Goal: Information Seeking & Learning: Check status

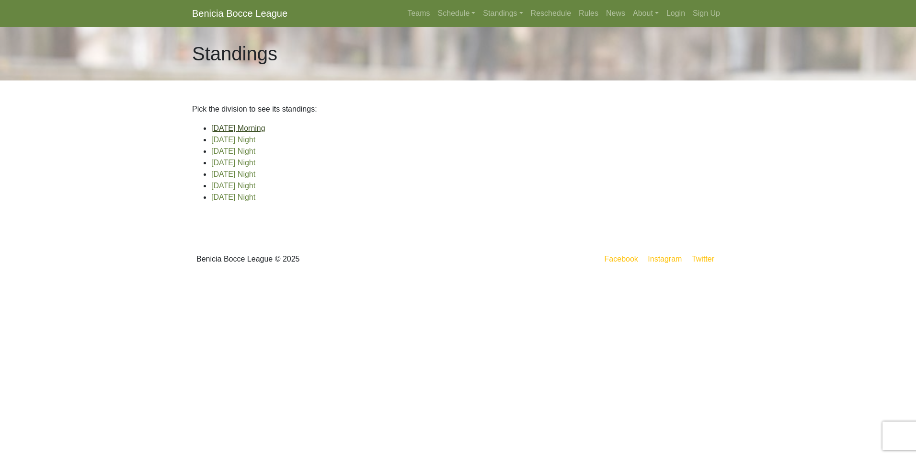
click at [262, 129] on link "[DATE] Morning" at bounding box center [238, 128] width 54 height 8
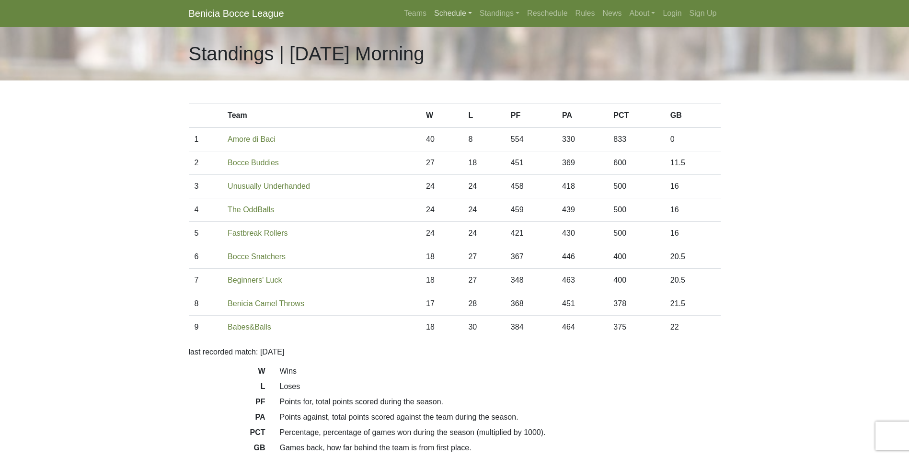
click at [455, 8] on link "Schedule" at bounding box center [453, 13] width 46 height 19
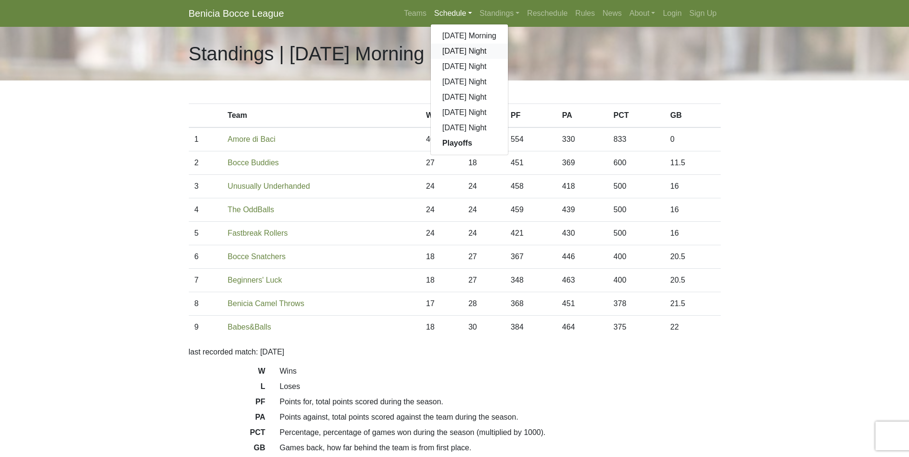
click at [467, 49] on link "[DATE] Night" at bounding box center [469, 51] width 77 height 15
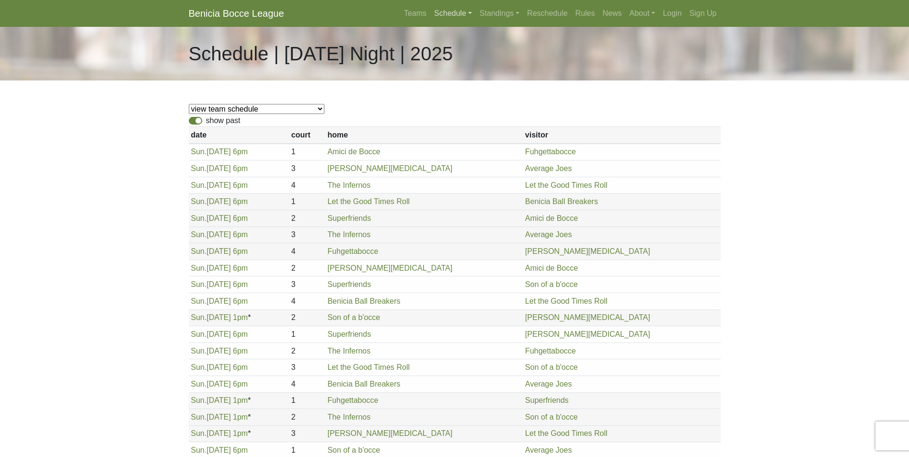
click at [457, 12] on link "Schedule" at bounding box center [453, 13] width 46 height 19
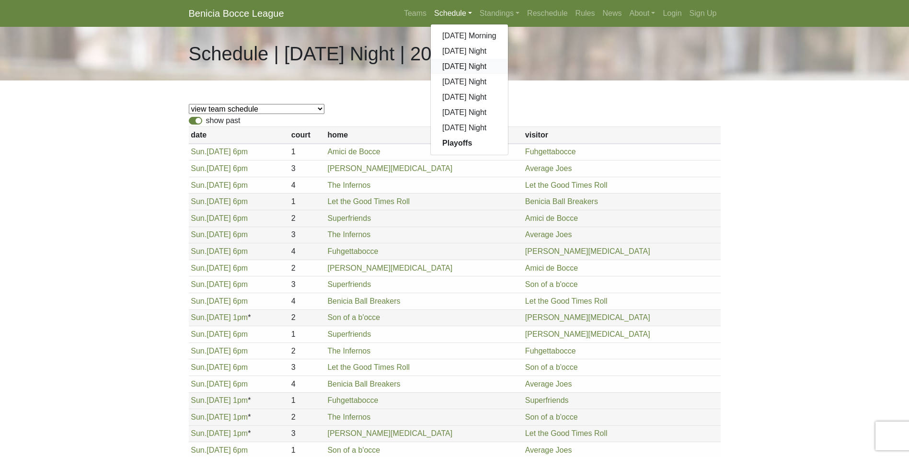
click at [458, 64] on link "[DATE] Night" at bounding box center [469, 66] width 77 height 15
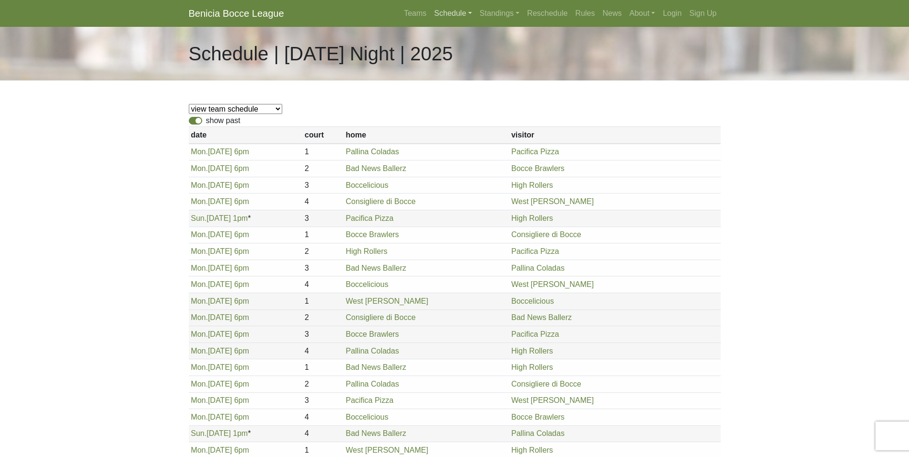
click at [449, 10] on link "Schedule" at bounding box center [453, 13] width 46 height 19
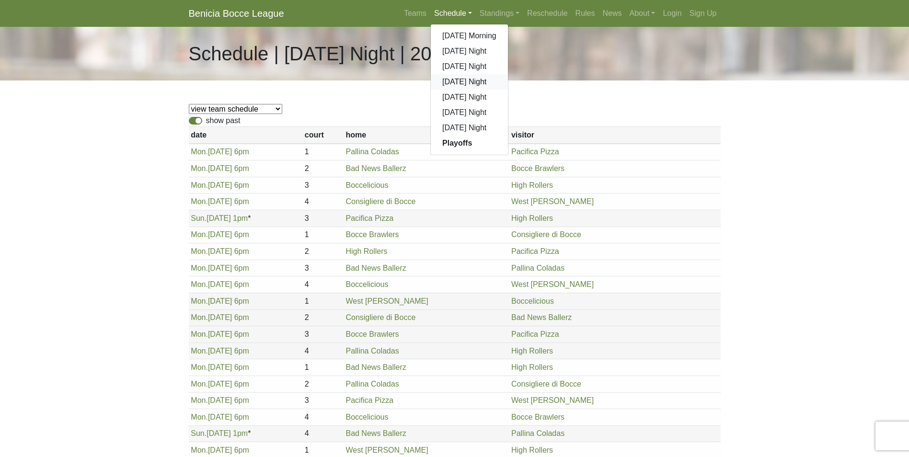
click at [457, 80] on link "[DATE] Night" at bounding box center [469, 81] width 77 height 15
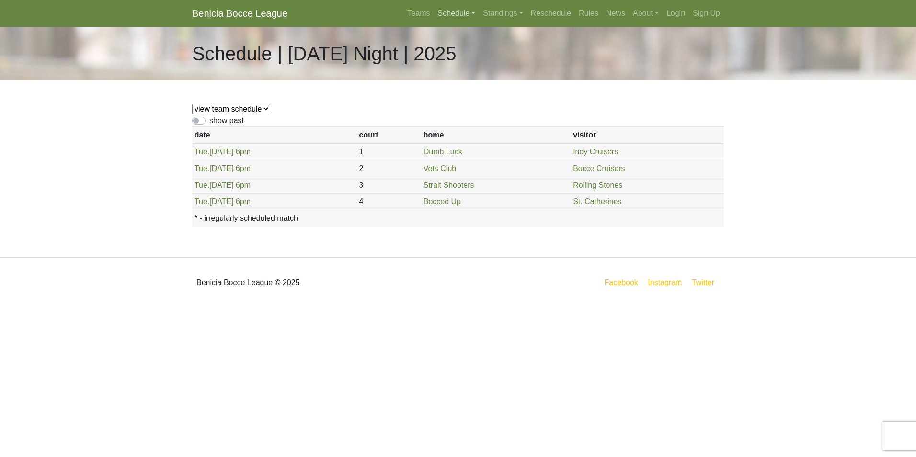
click at [459, 13] on link "Schedule" at bounding box center [457, 13] width 46 height 19
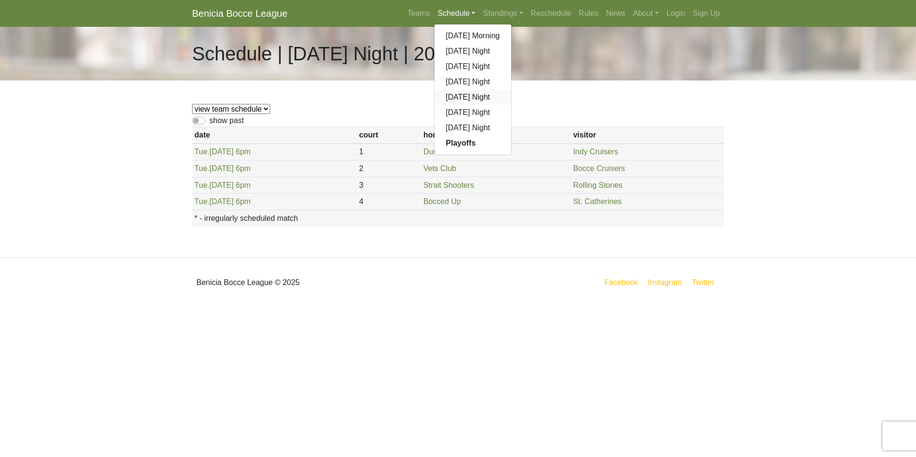
click at [461, 96] on link "[DATE] Night" at bounding box center [473, 97] width 77 height 15
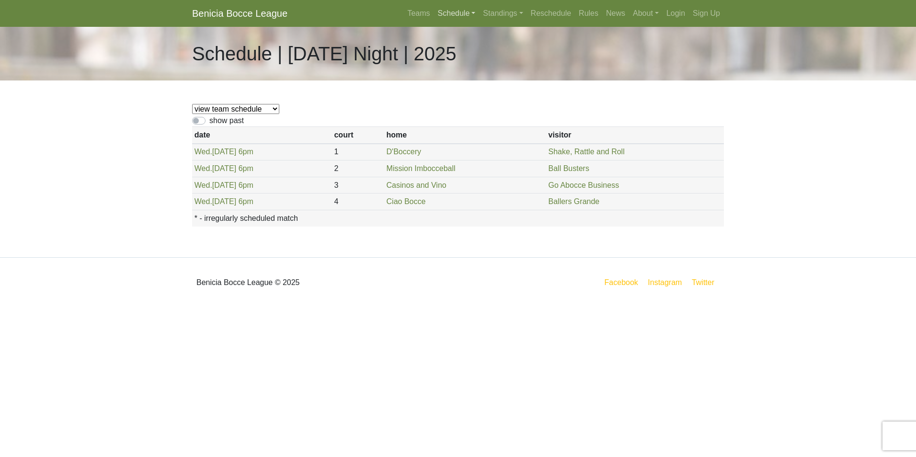
click at [454, 11] on link "Schedule" at bounding box center [457, 13] width 46 height 19
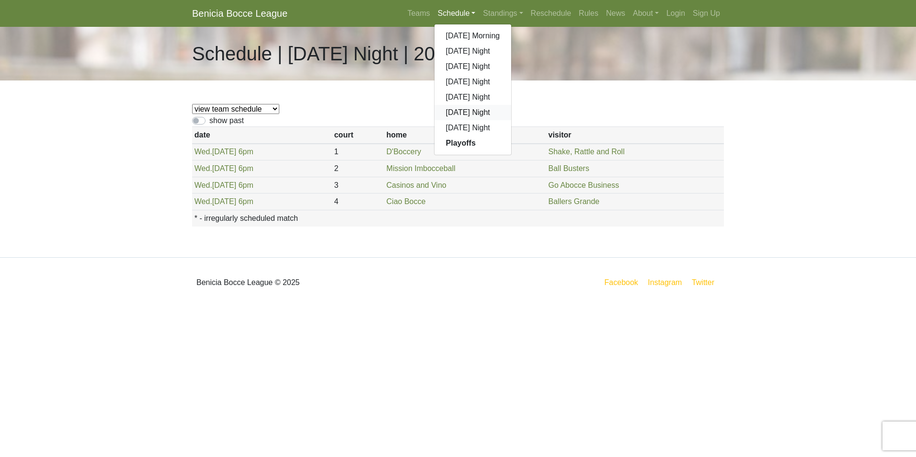
click at [457, 108] on link "[DATE] Night" at bounding box center [473, 112] width 77 height 15
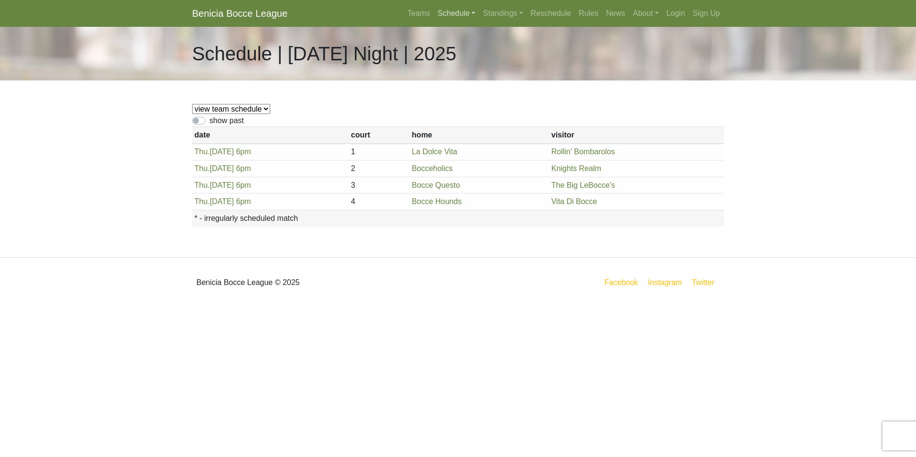
click at [451, 12] on link "Schedule" at bounding box center [457, 13] width 46 height 19
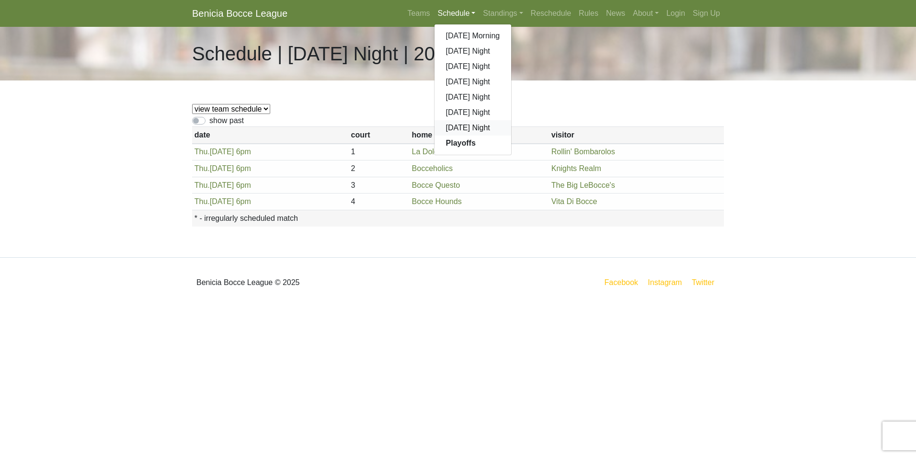
click at [459, 126] on link "[DATE] Night" at bounding box center [473, 127] width 77 height 15
